Goal: Information Seeking & Learning: Learn about a topic

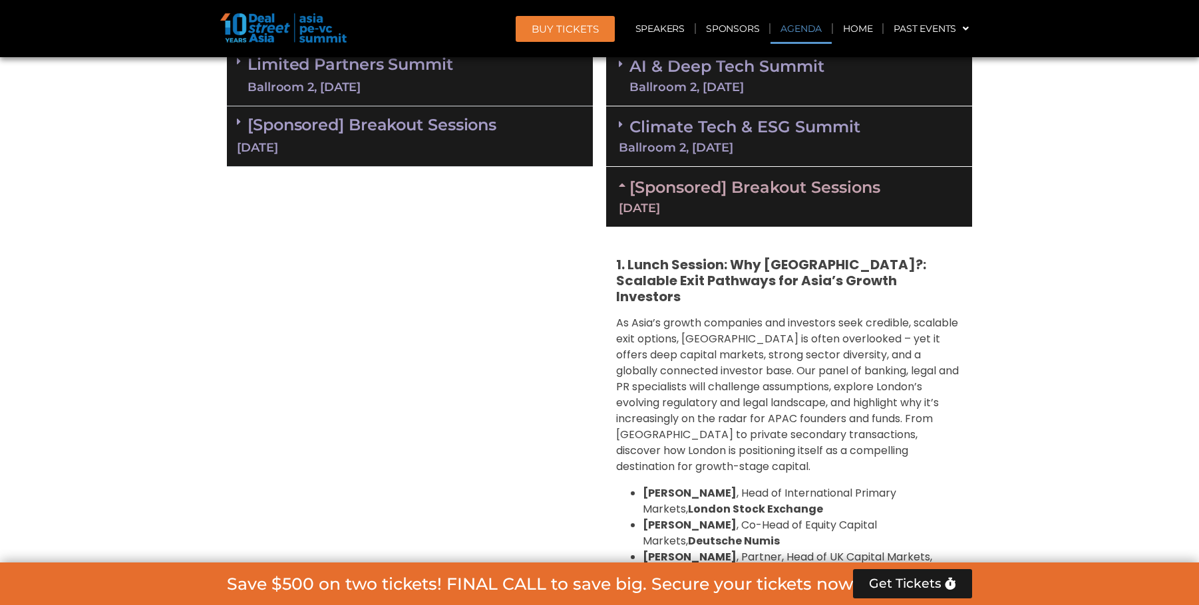
scroll to position [768, 0]
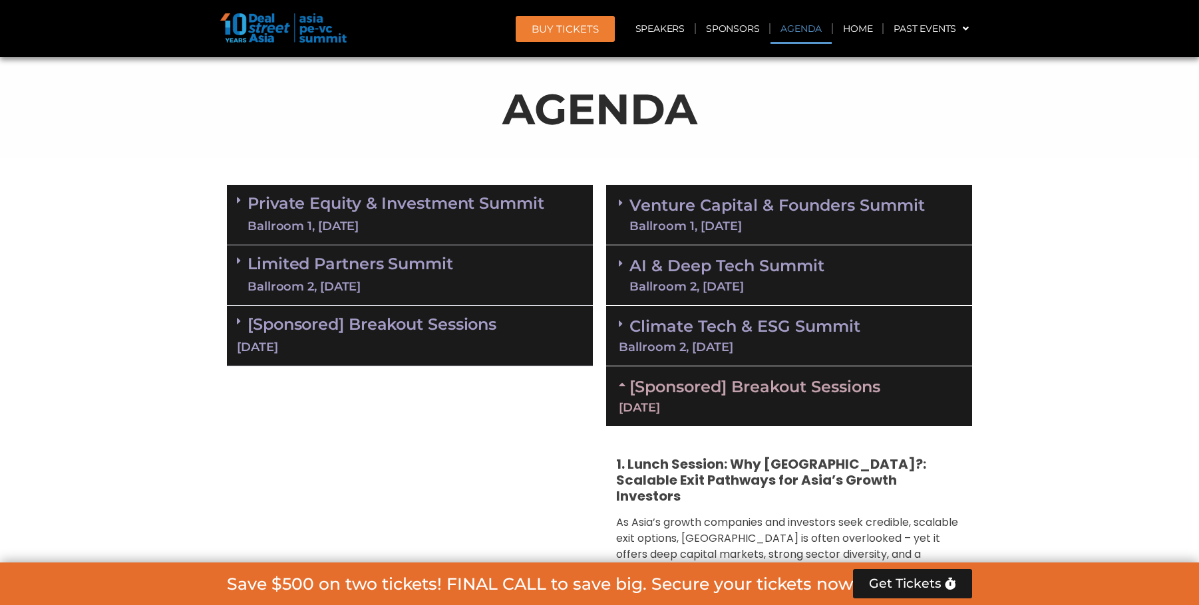
click at [735, 418] on div "[Sponsored] Breakout Sessions [DATE]" at bounding box center [789, 397] width 366 height 60
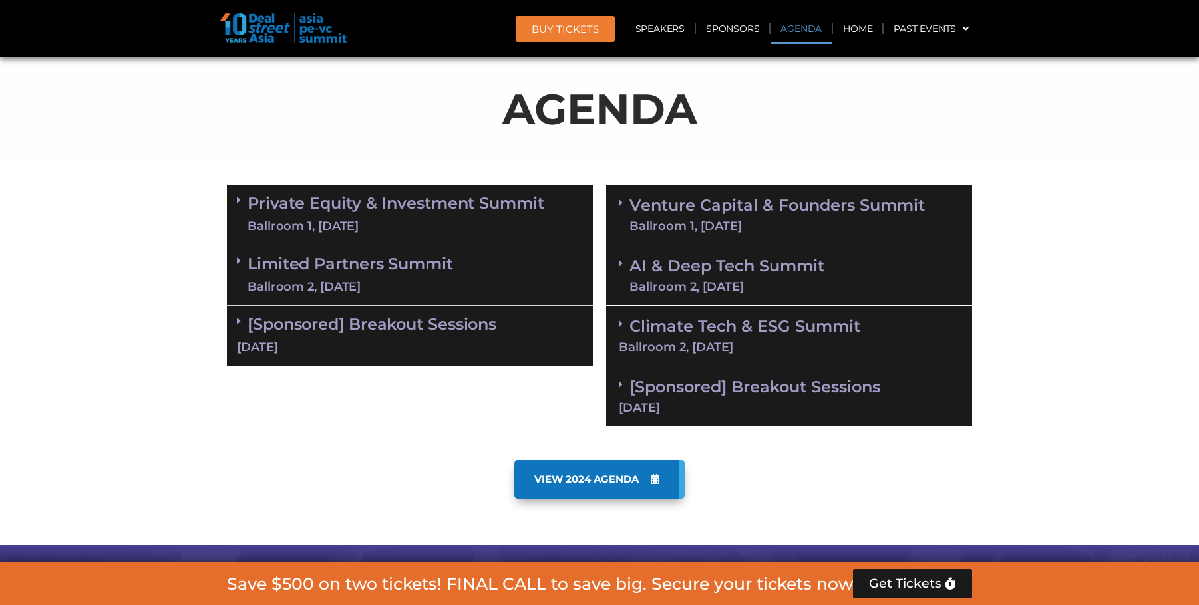
click at [440, 195] on link "Private Equity & Investment Summit Ballroom 1, [DATE]" at bounding box center [395, 215] width 297 height 40
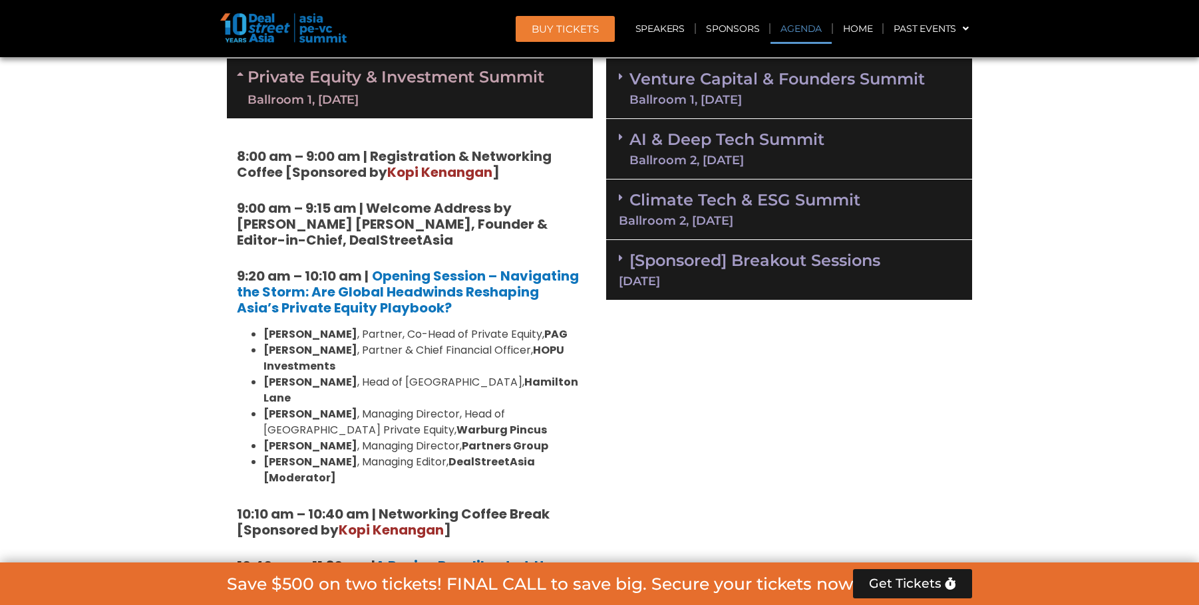
scroll to position [967, 0]
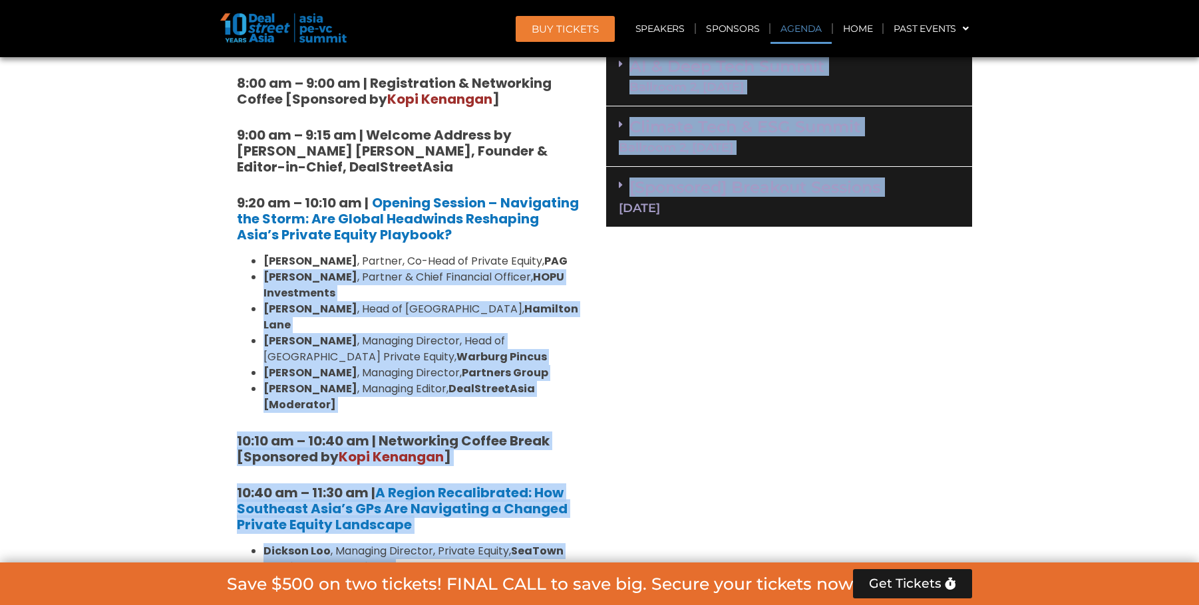
drag, startPoint x: 255, startPoint y: 277, endPoint x: 601, endPoint y: 354, distance: 354.2
click at [535, 381] on strong "DealStreetAsia [Moderator]" at bounding box center [398, 396] width 271 height 31
drag, startPoint x: 611, startPoint y: 375, endPoint x: 271, endPoint y: 291, distance: 350.1
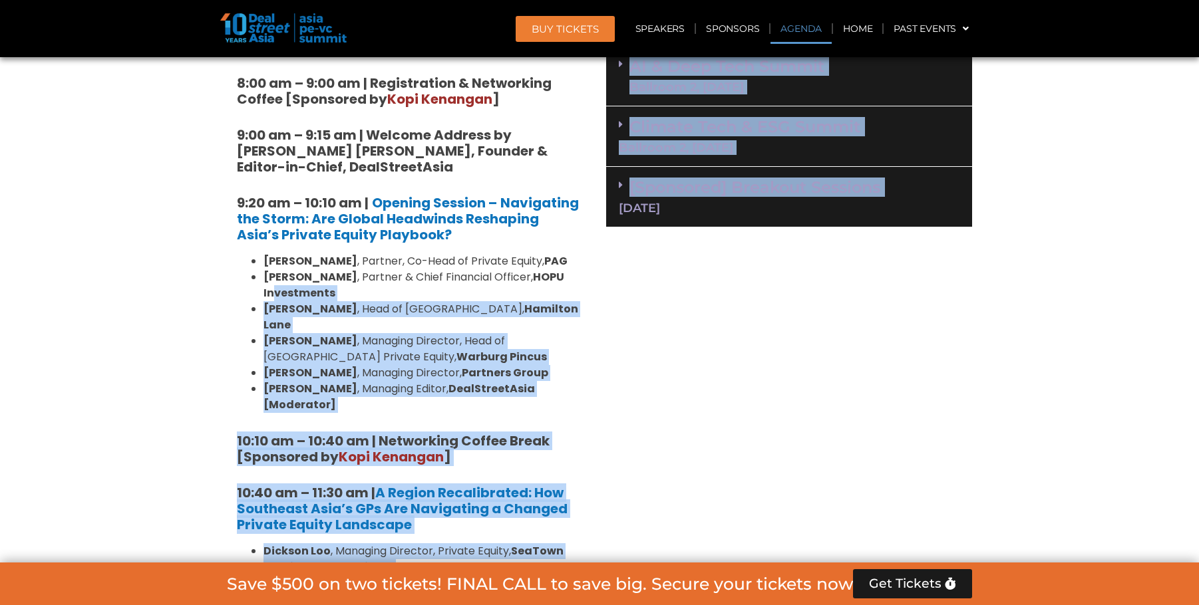
click at [278, 291] on strong "HOPU Investments" at bounding box center [413, 284] width 301 height 31
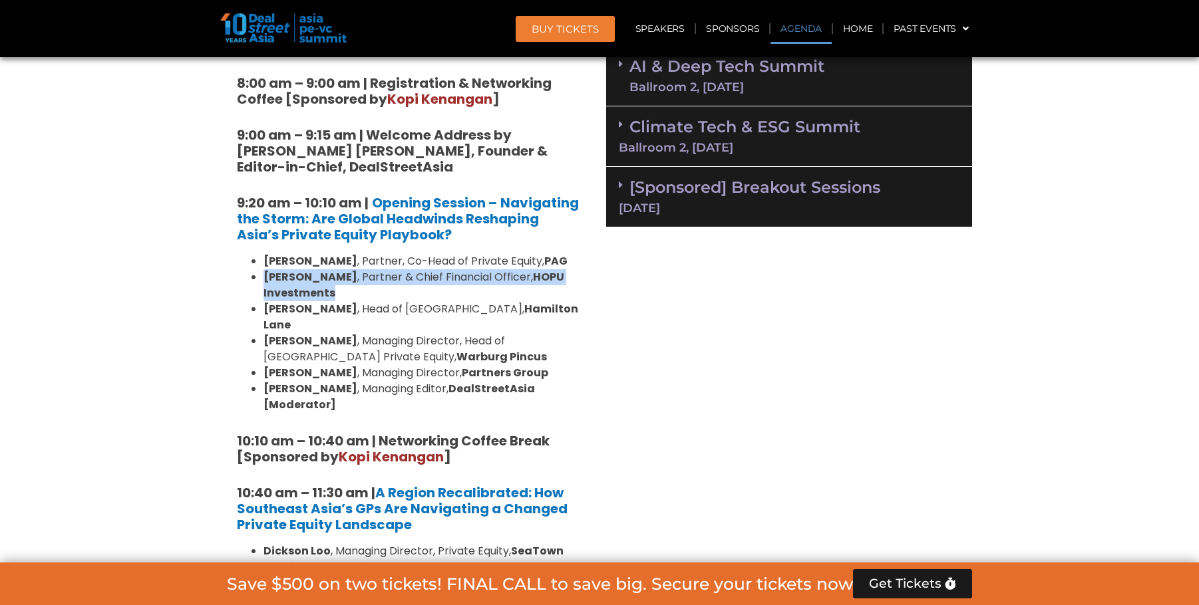
drag, startPoint x: 266, startPoint y: 277, endPoint x: 348, endPoint y: 286, distance: 82.3
click at [348, 286] on li "[PERSON_NAME] , Partner & Chief Financial Officer, HOPU Investments" at bounding box center [422, 285] width 319 height 32
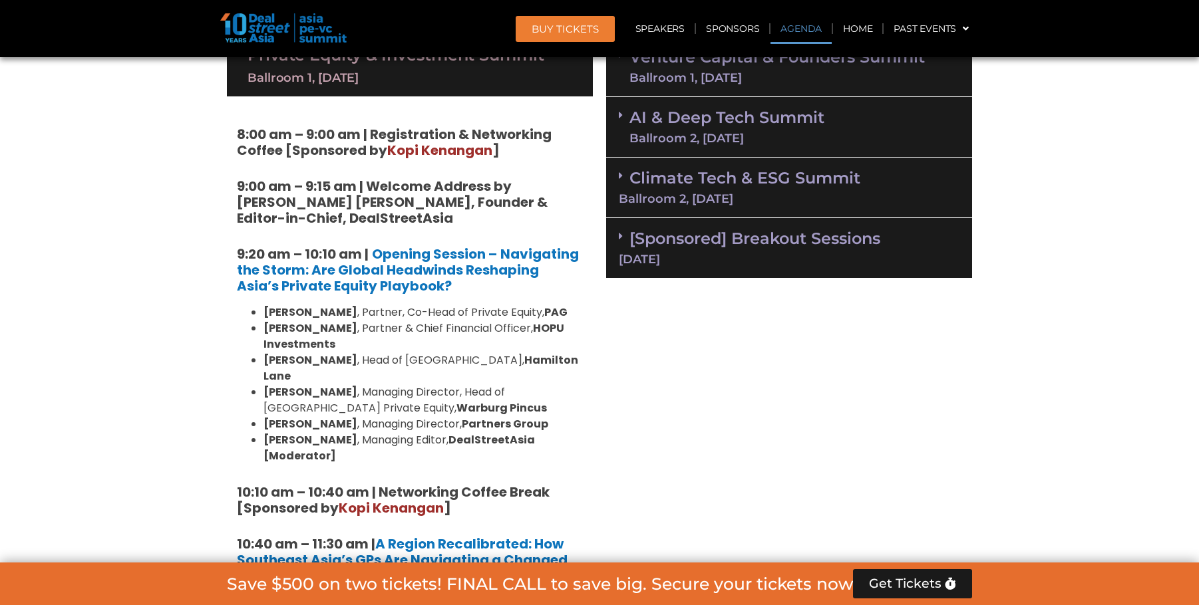
scroll to position [901, 0]
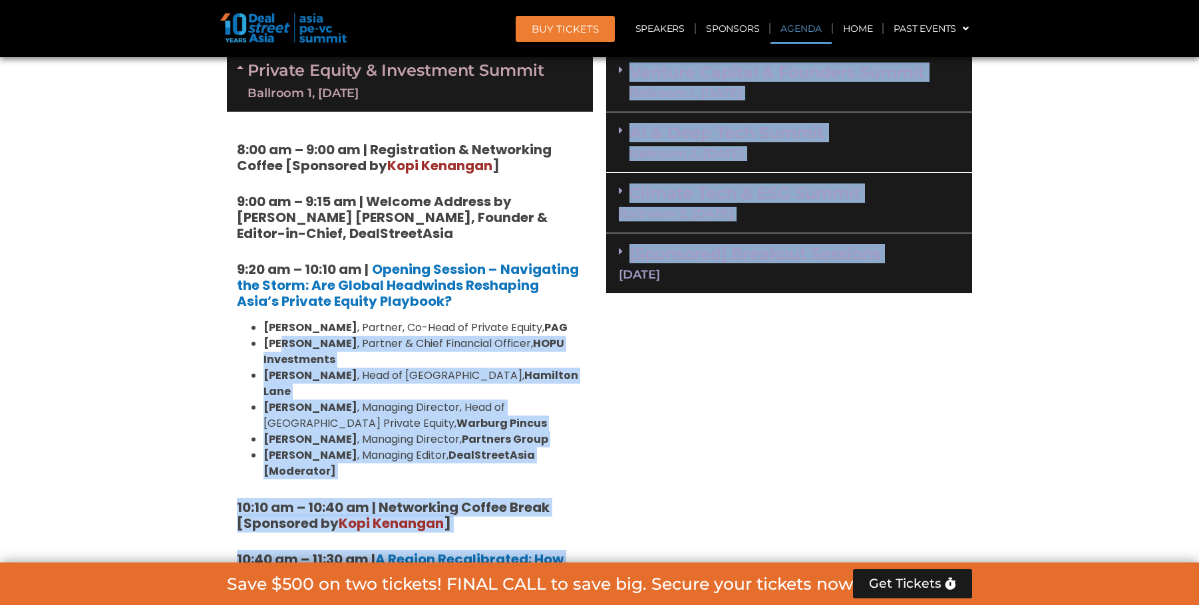
drag, startPoint x: 601, startPoint y: 439, endPoint x: 283, endPoint y: 338, distance: 333.0
click at [282, 337] on strong "[PERSON_NAME]" at bounding box center [310, 343] width 94 height 15
